Goal: Information Seeking & Learning: Learn about a topic

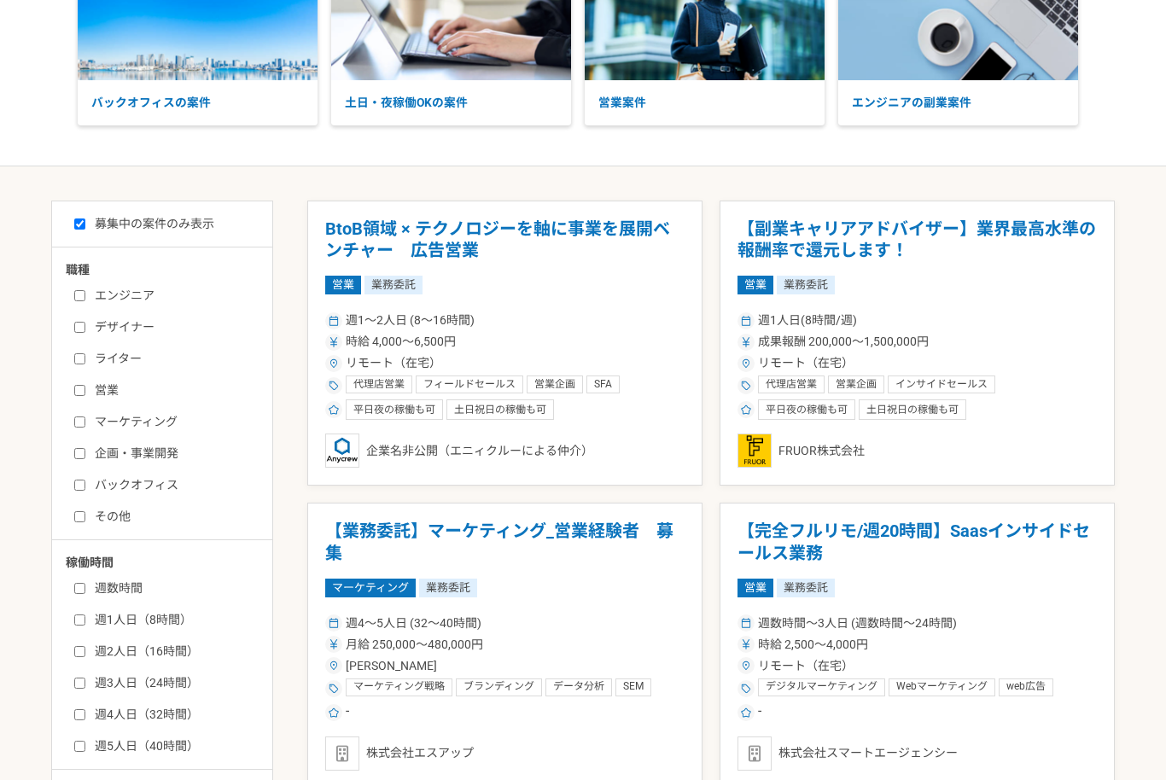
scroll to position [157, 0]
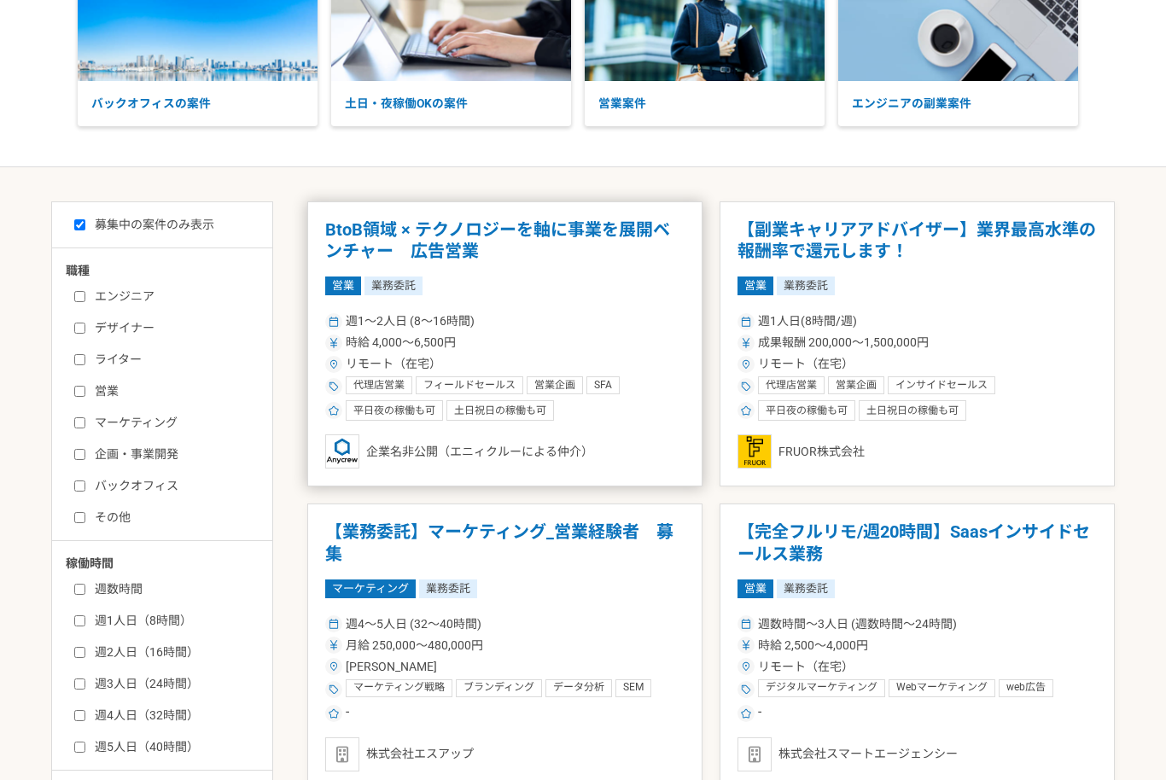
click at [360, 231] on h1 "BtoB領域 × テクノロジーを軸に事業を展開ベンチャー　広告営業" at bounding box center [504, 241] width 359 height 44
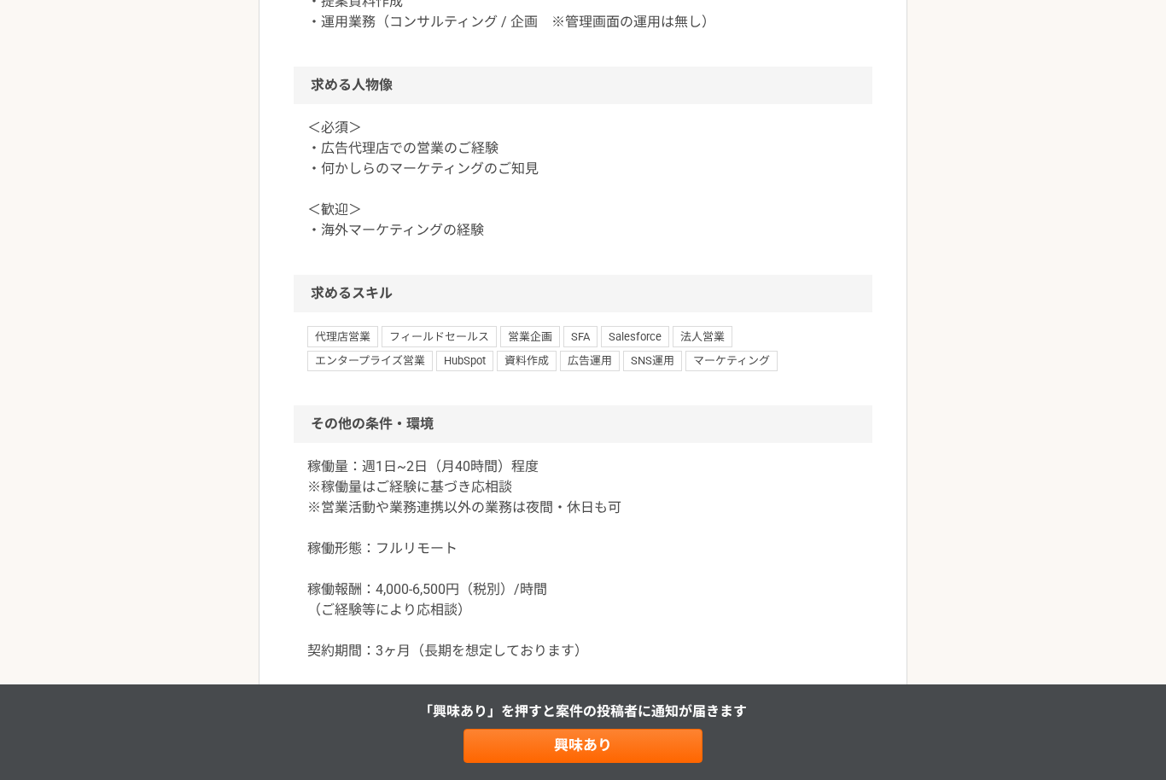
scroll to position [1175, 0]
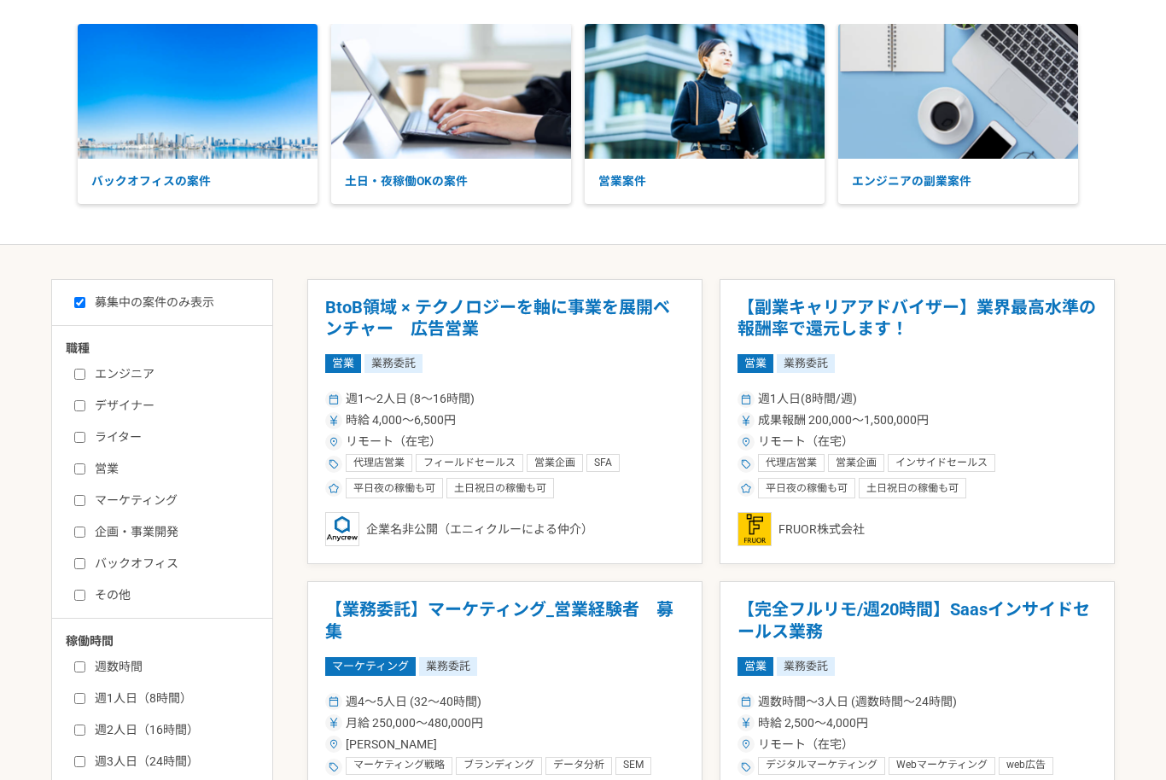
scroll to position [110, 0]
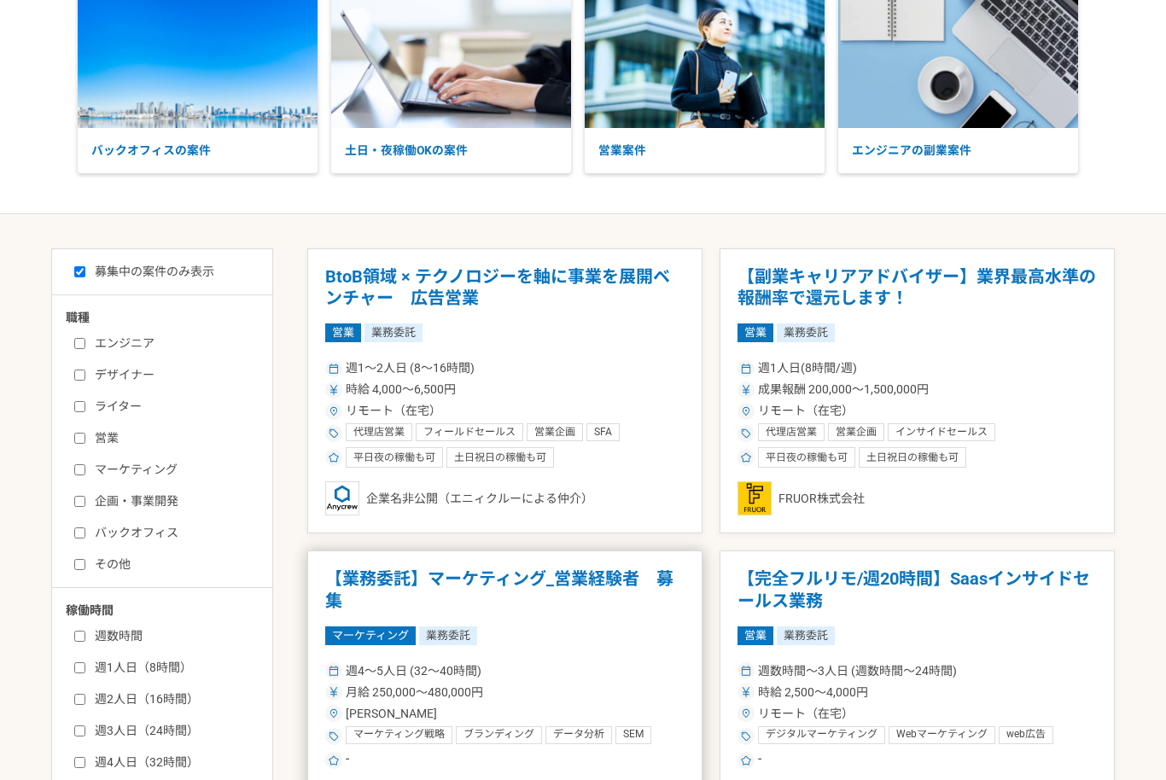
click at [353, 577] on h1 "【業務委託】マーケティング_営業経験者　募集" at bounding box center [504, 590] width 359 height 44
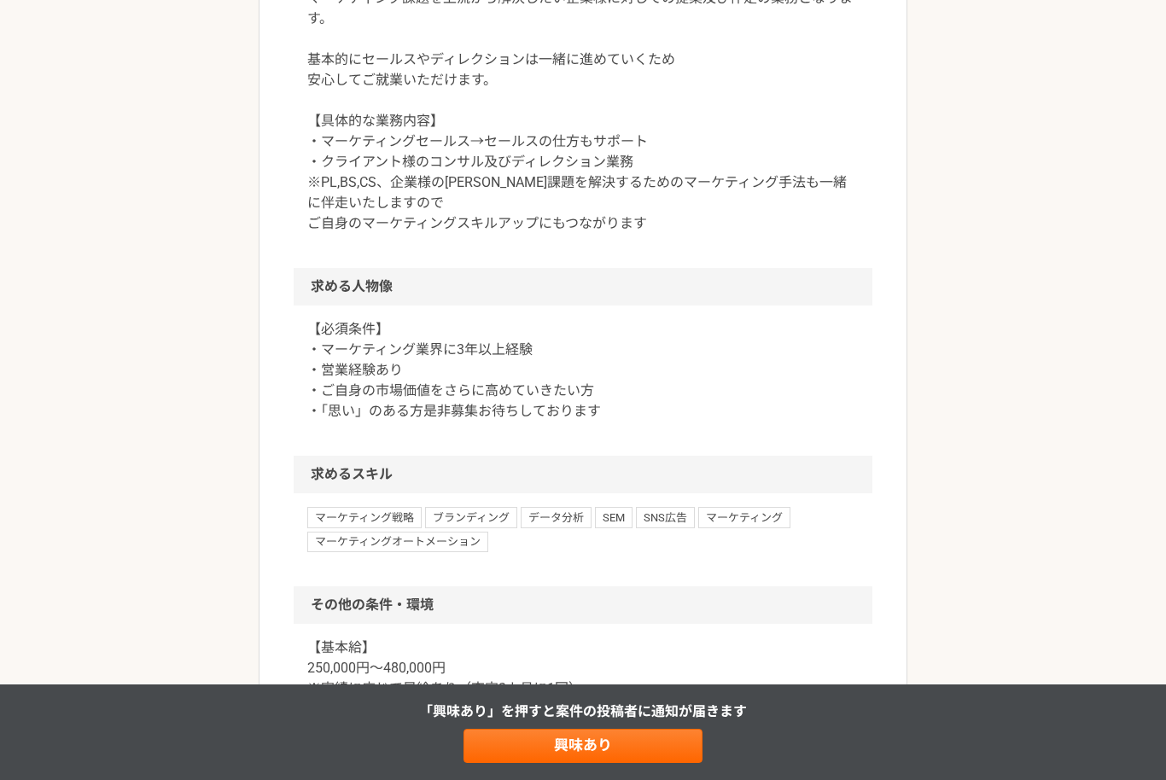
scroll to position [1042, 0]
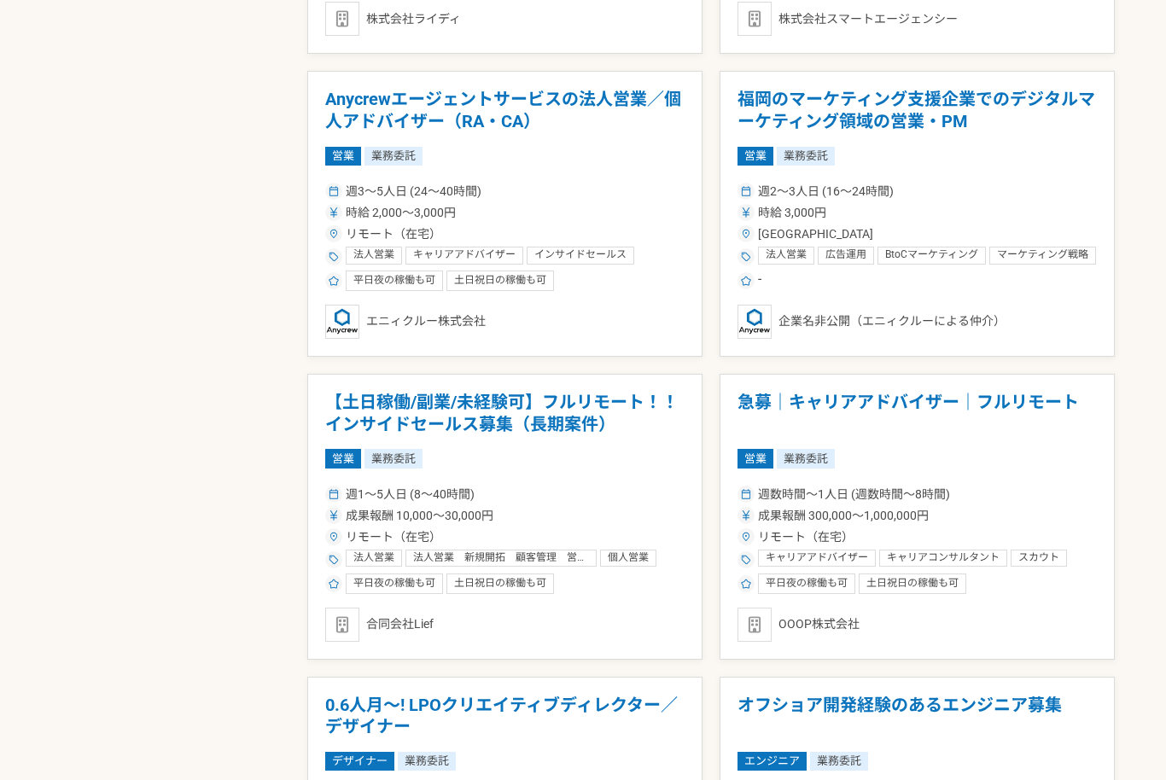
scroll to position [2102, 0]
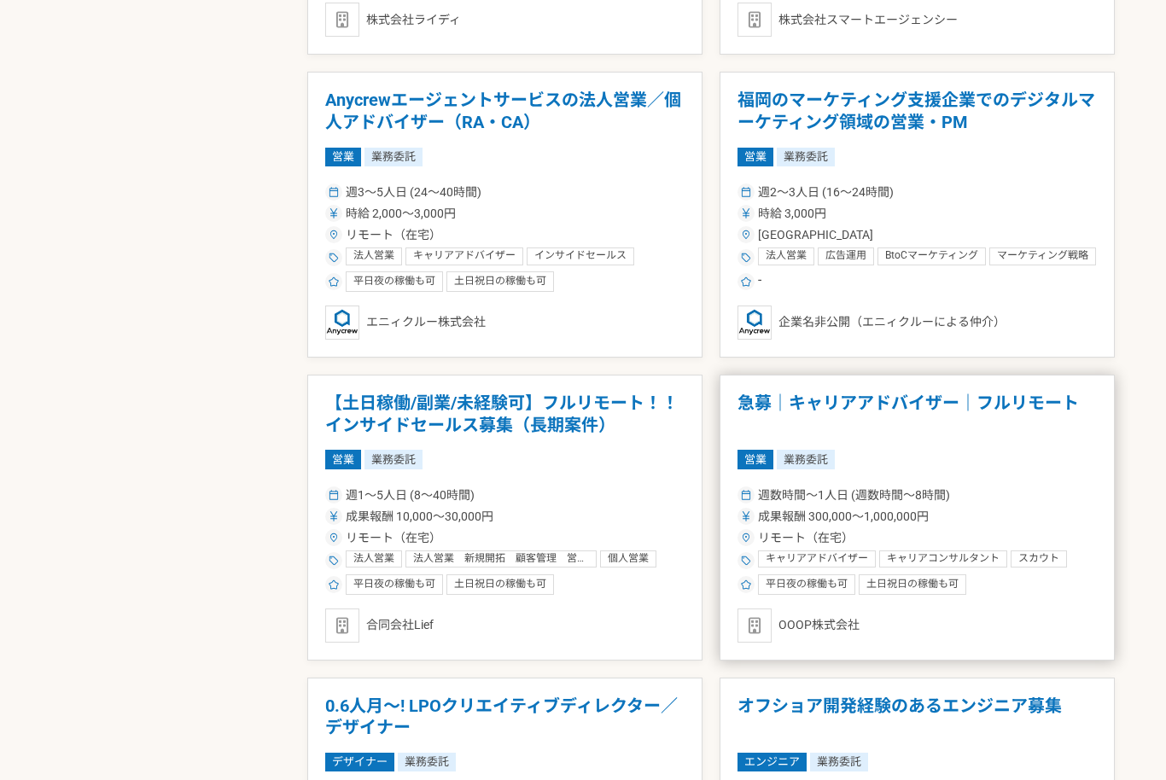
click at [1038, 404] on h1 "急募｜キャリアアドバイザー｜フルリモート" at bounding box center [916, 415] width 359 height 44
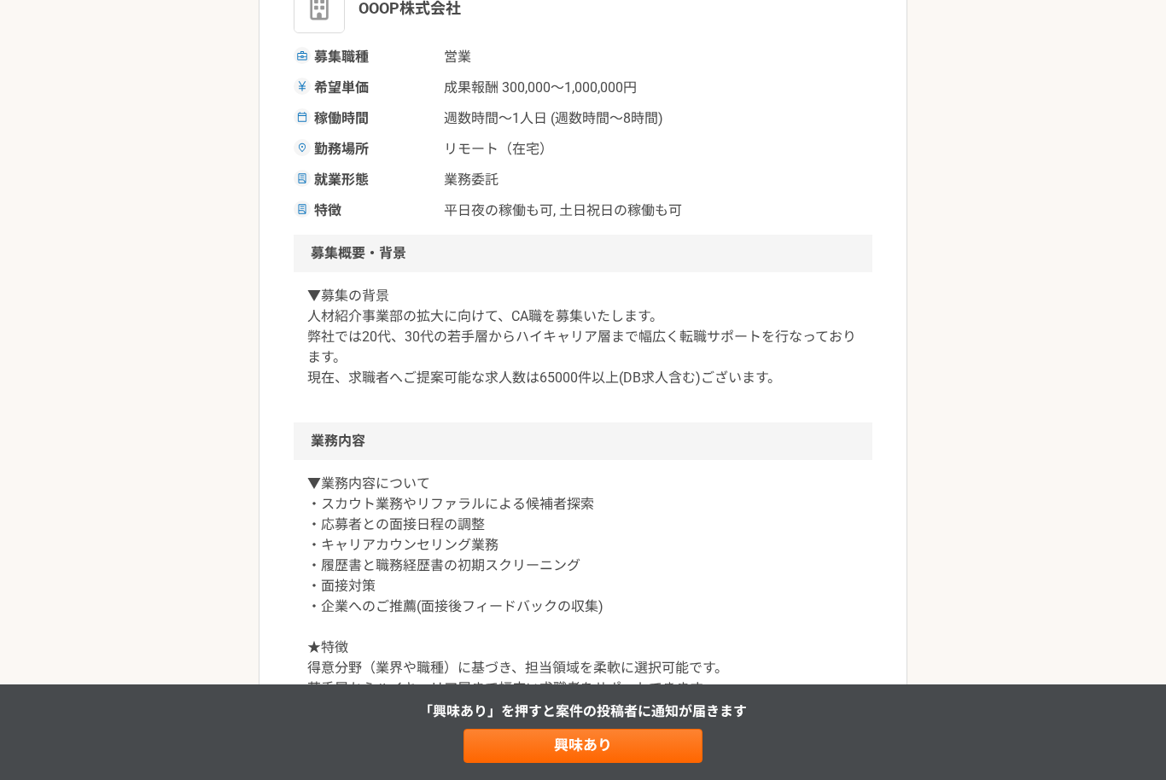
scroll to position [236, 0]
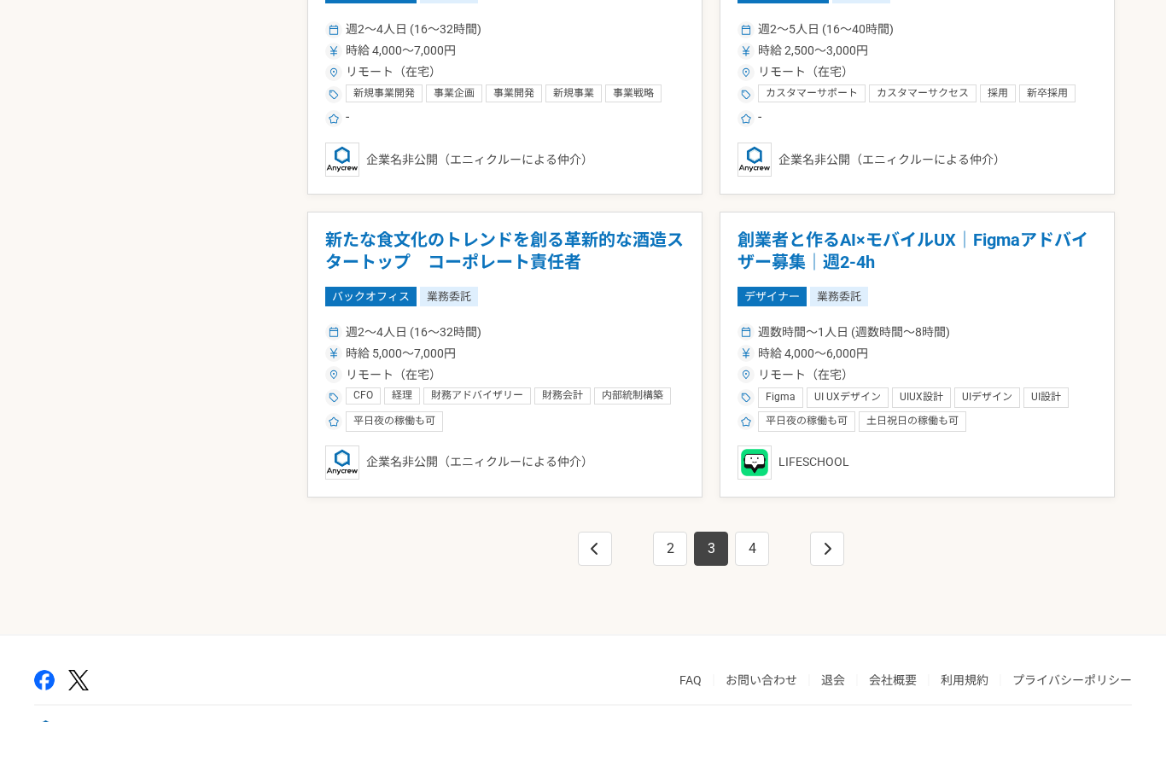
scroll to position [2812, 0]
